Goal: Task Accomplishment & Management: Use online tool/utility

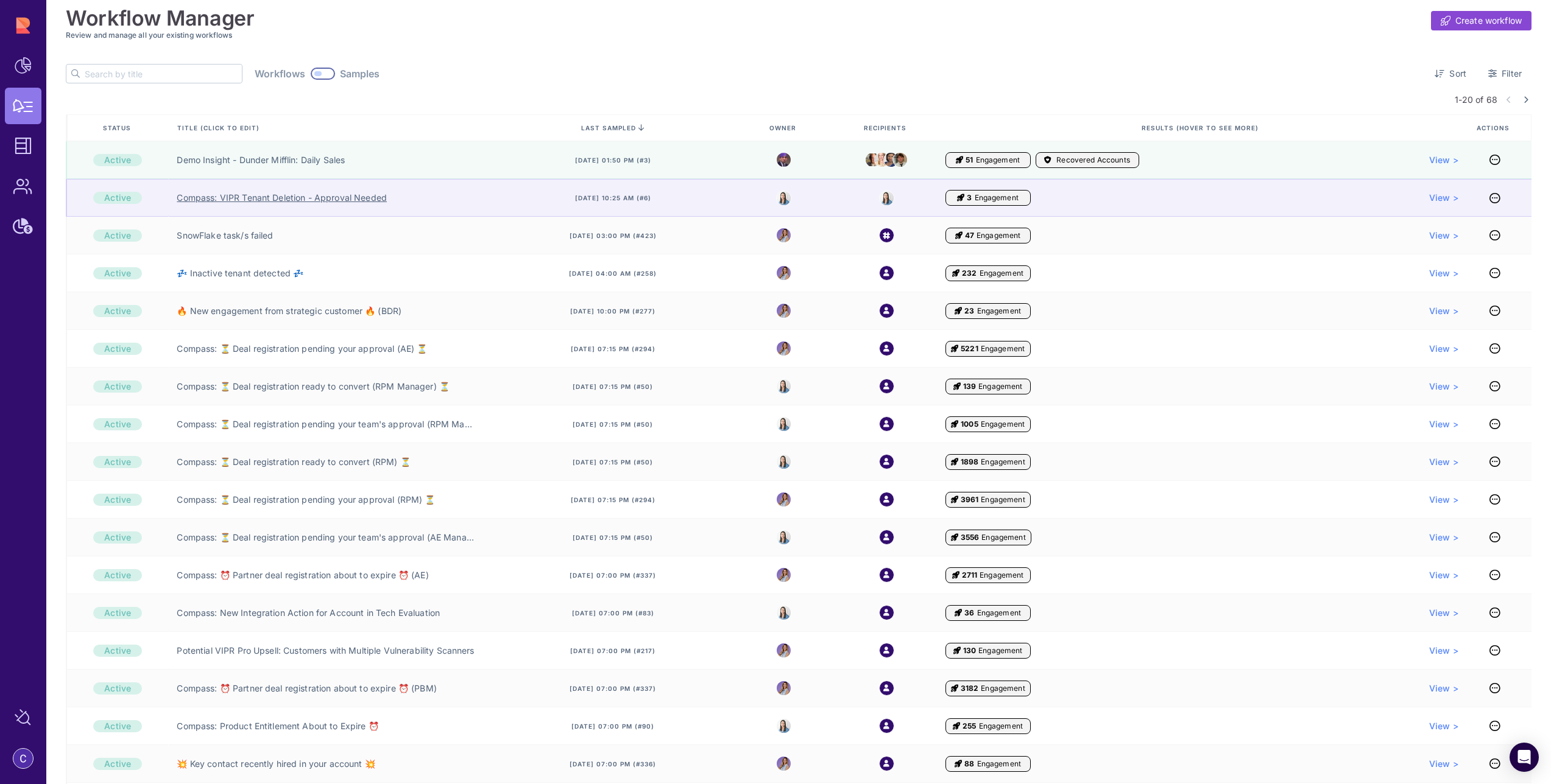
click at [319, 197] on link "Compass: VIPR Tenant Deletion - Approval Needed" at bounding box center [281, 197] width 210 height 12
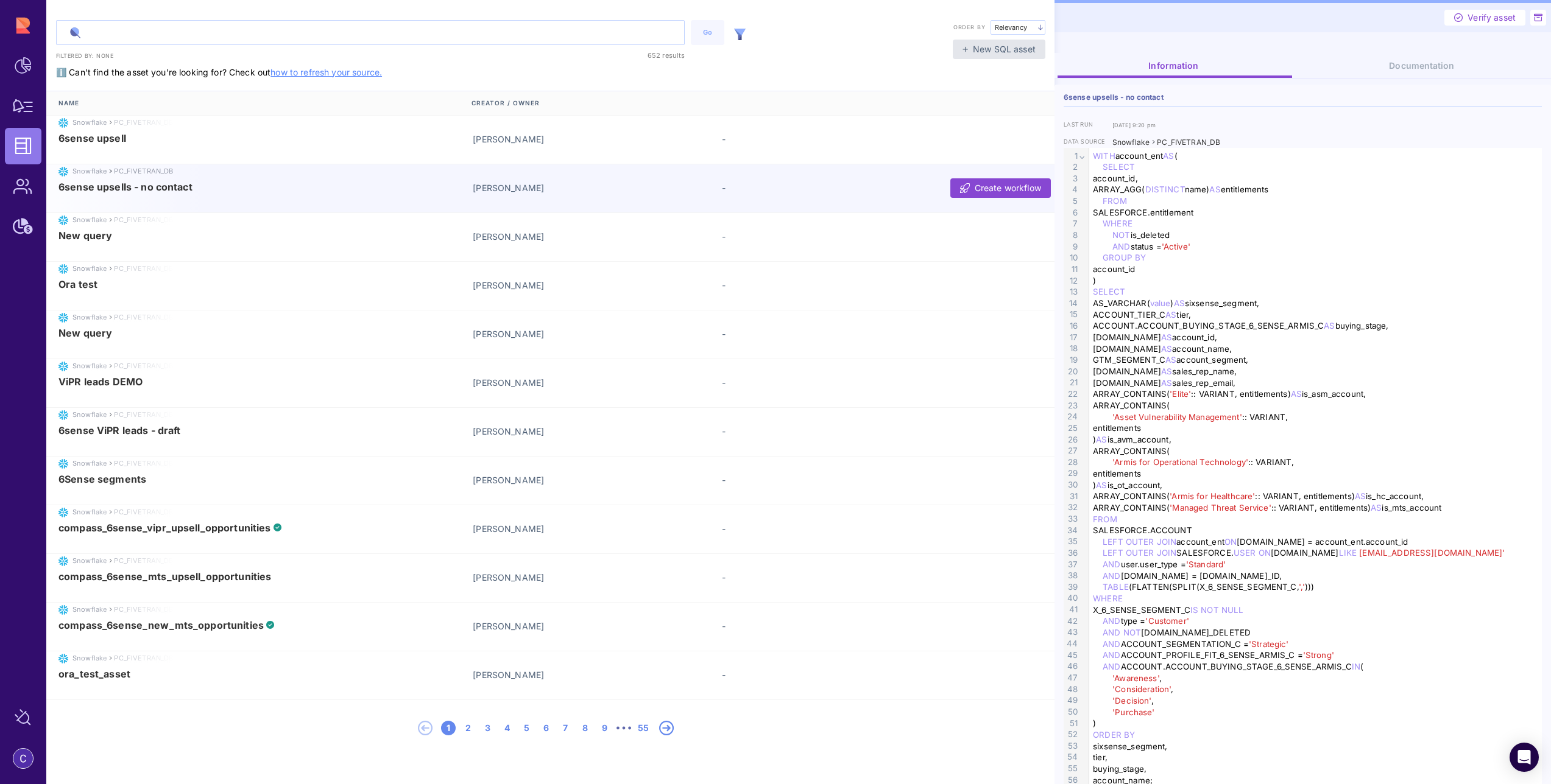
click at [179, 36] on input "text" at bounding box center [370, 33] width 628 height 24
type input "׳"
type input "workflow"
click at [702, 39] on button "Go" at bounding box center [707, 33] width 33 height 25
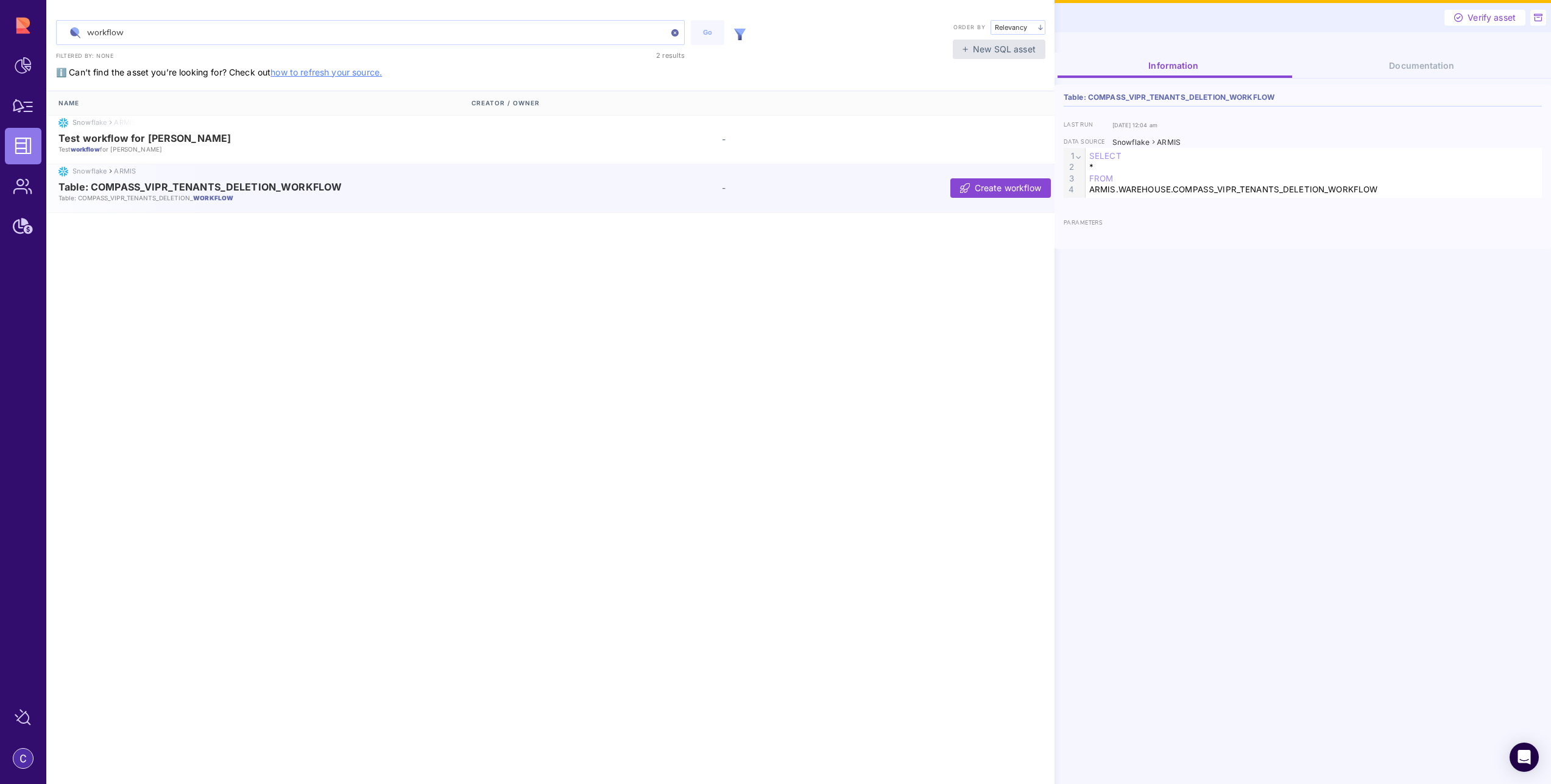
click at [167, 183] on span "Table: COMPASS_VIPR_TENANTS_DELETION_WORKFLOW" at bounding box center [200, 187] width 283 height 11
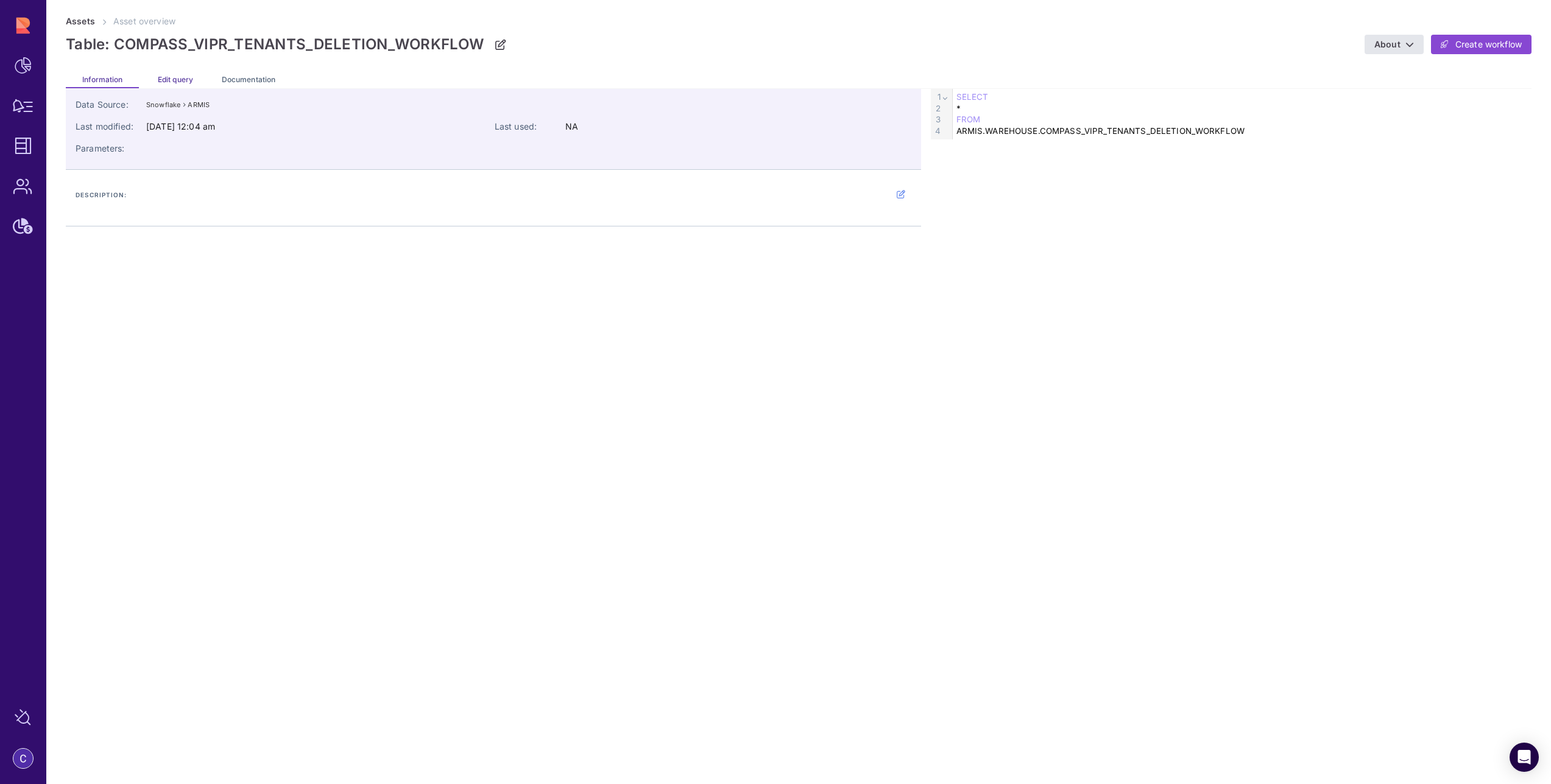
click at [163, 80] on span "Edit query" at bounding box center [175, 80] width 35 height 9
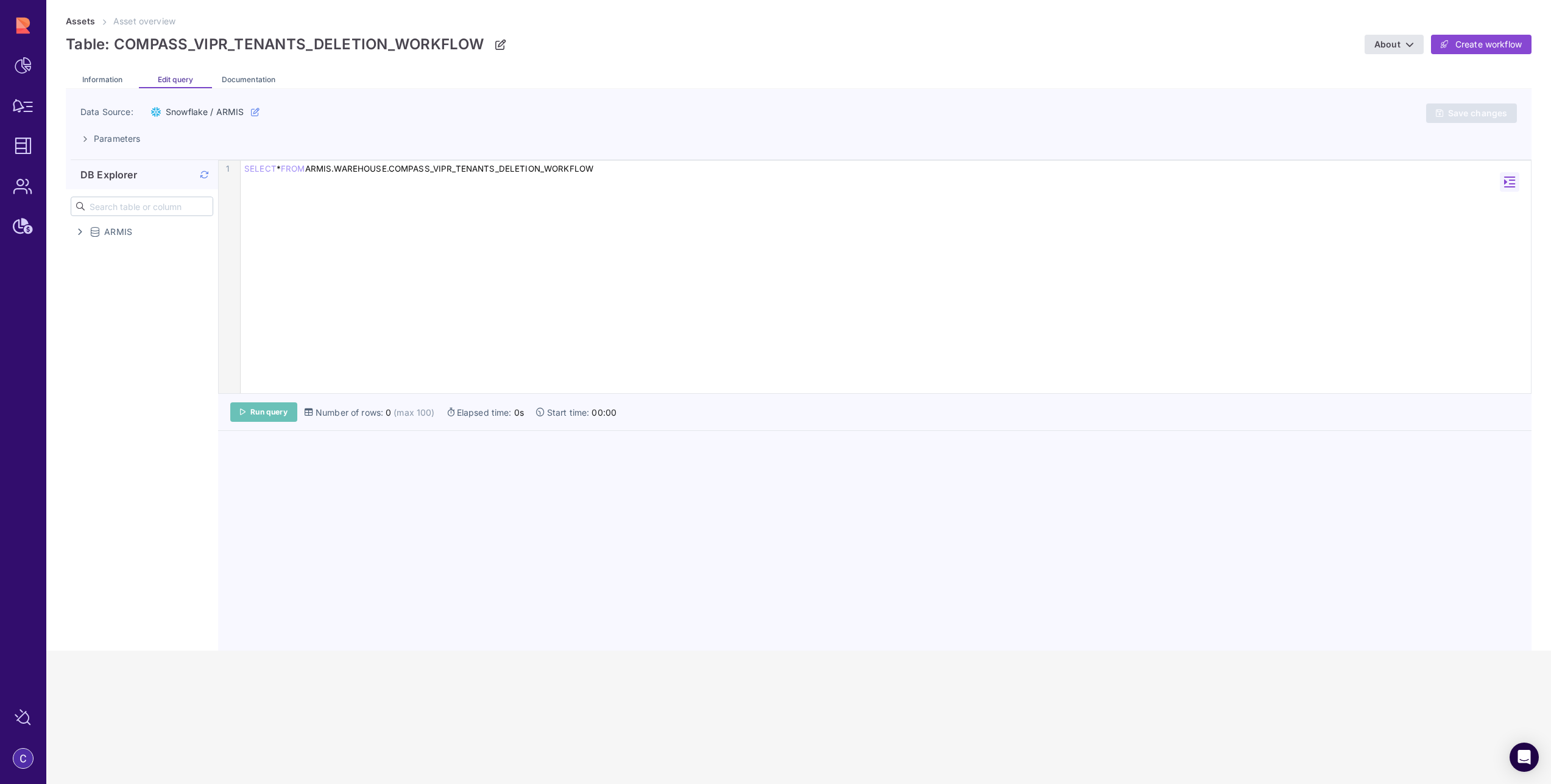
click at [269, 412] on span "Run query" at bounding box center [269, 413] width 37 height 10
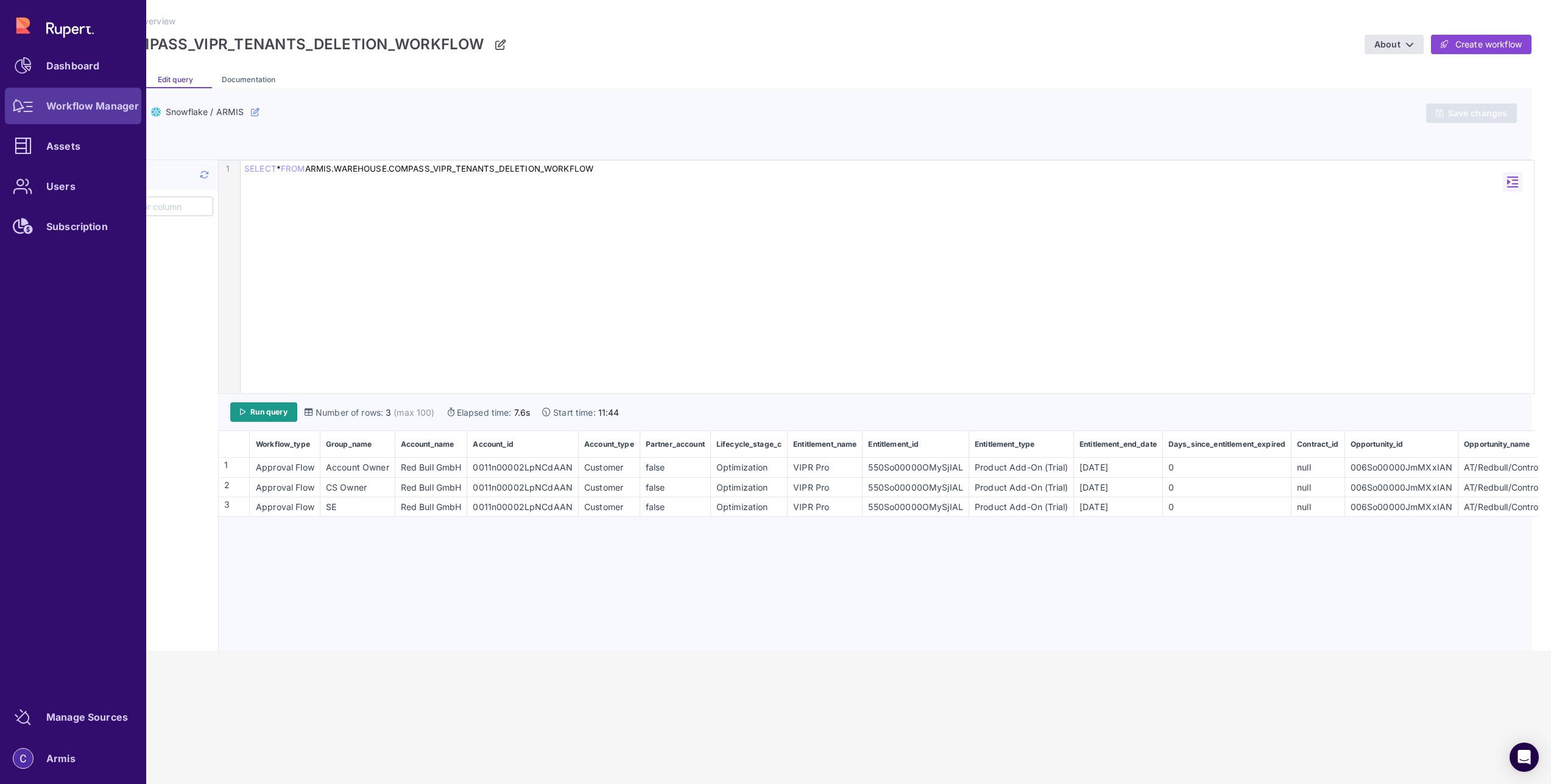
click at [61, 106] on div "Workflow Manager" at bounding box center [93, 106] width 93 height 8
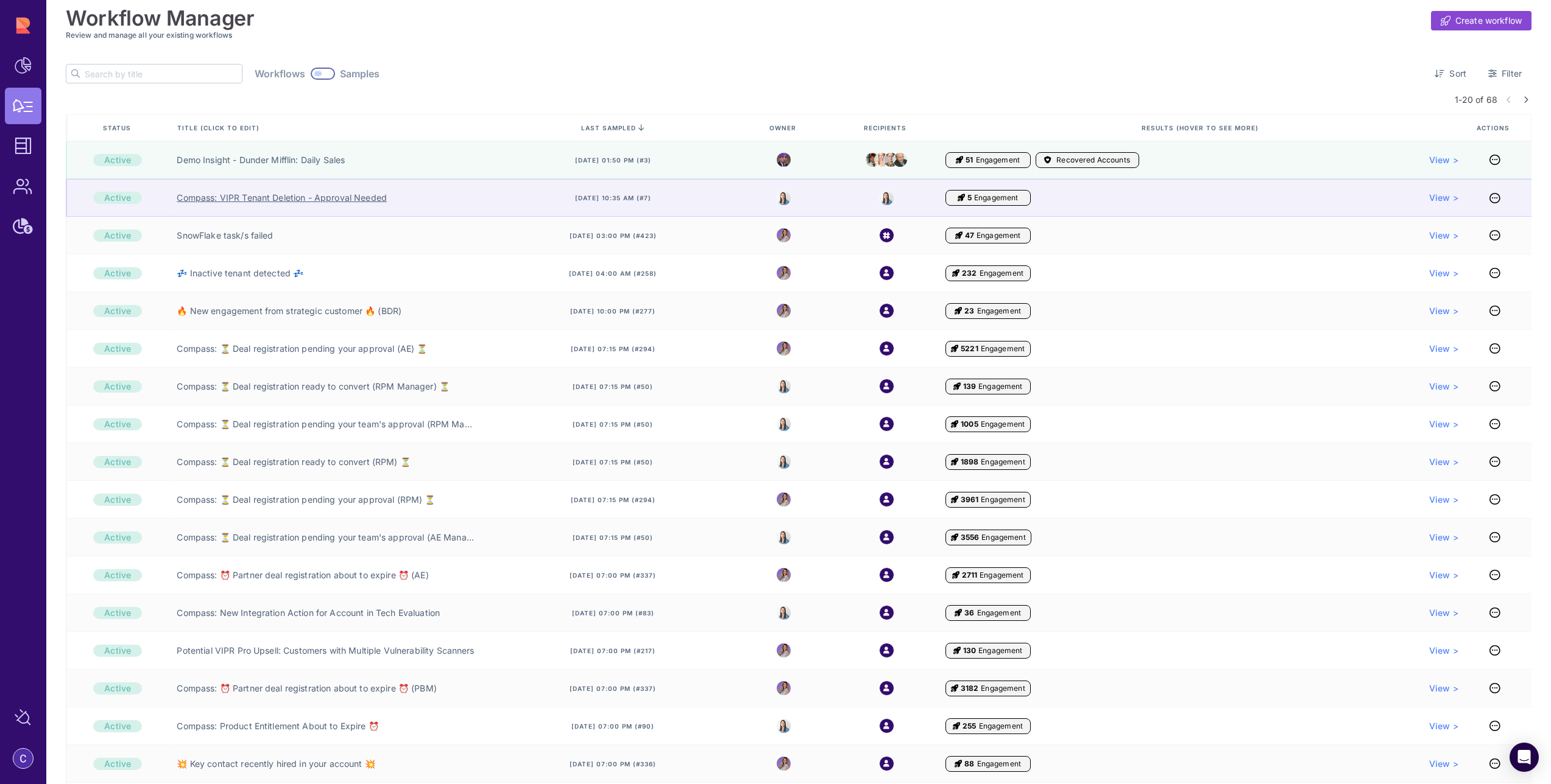
click at [281, 199] on link "Compass: VIPR Tenant Deletion - Approval Needed" at bounding box center [281, 197] width 210 height 12
click at [332, 201] on link "Compass: VIPR Tenant Deletion - Approval Needed" at bounding box center [281, 197] width 210 height 12
